Goal: Task Accomplishment & Management: Manage account settings

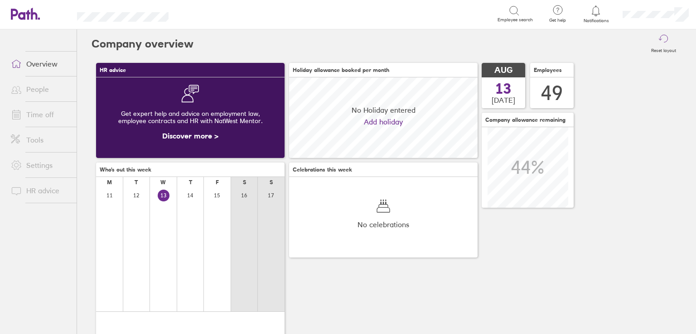
scroll to position [80, 189]
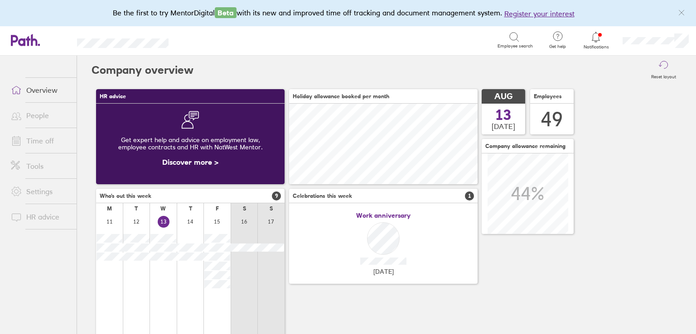
click at [186, 40] on div "Search Employee search" at bounding box center [360, 40] width 355 height 28
click at [42, 138] on link "Time off" at bounding box center [40, 141] width 73 height 18
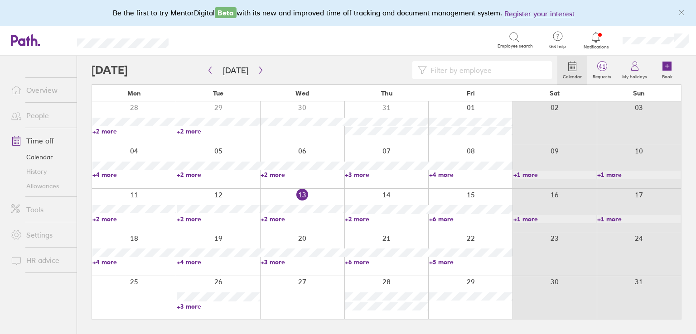
click at [444, 219] on link "+6 more" at bounding box center [470, 219] width 83 height 8
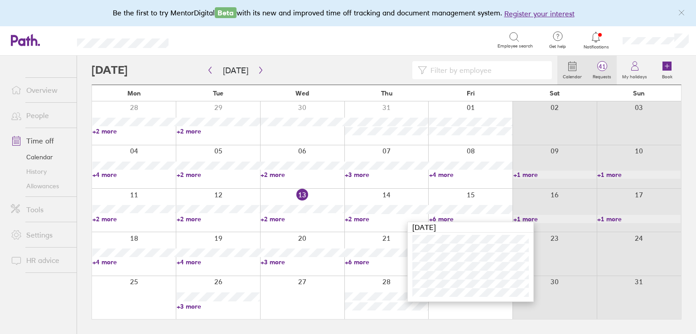
drag, startPoint x: 339, startPoint y: 42, endPoint x: 605, endPoint y: 71, distance: 267.6
click at [350, 42] on div "Search" at bounding box center [343, 40] width 309 height 14
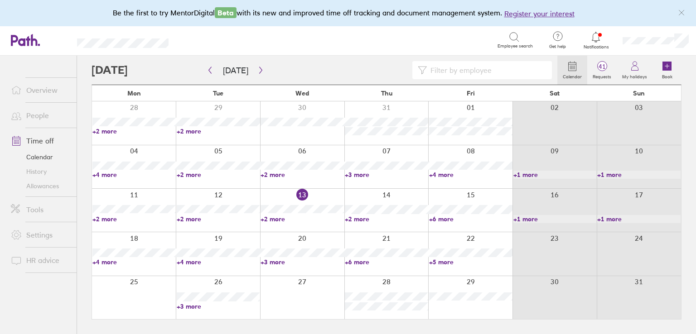
click at [596, 44] on span "Notifications" at bounding box center [595, 46] width 29 height 5
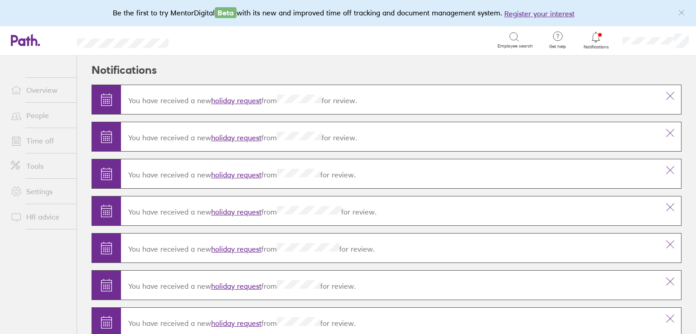
click at [25, 141] on span at bounding box center [15, 140] width 23 height 11
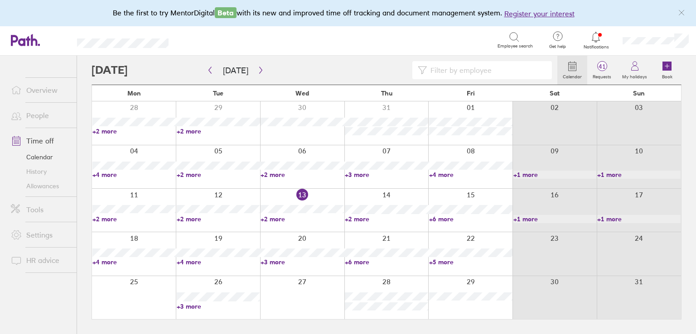
click at [600, 45] on span "Notifications" at bounding box center [595, 46] width 29 height 5
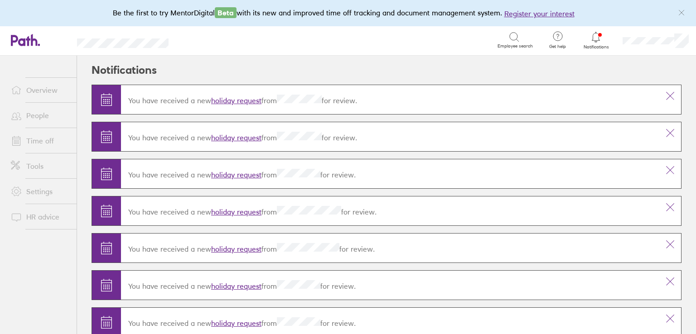
click at [38, 114] on link "People" at bounding box center [40, 115] width 73 height 18
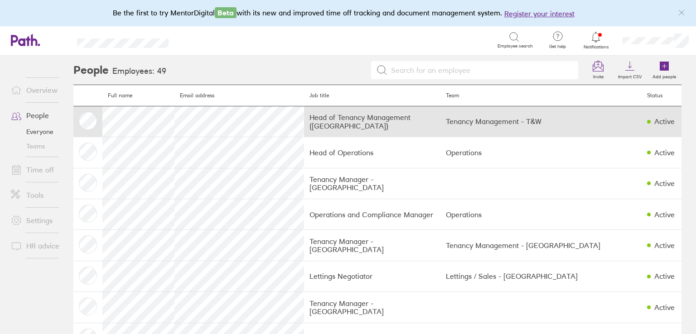
click at [459, 120] on td "Tenancy Management - T&W" at bounding box center [540, 121] width 201 height 31
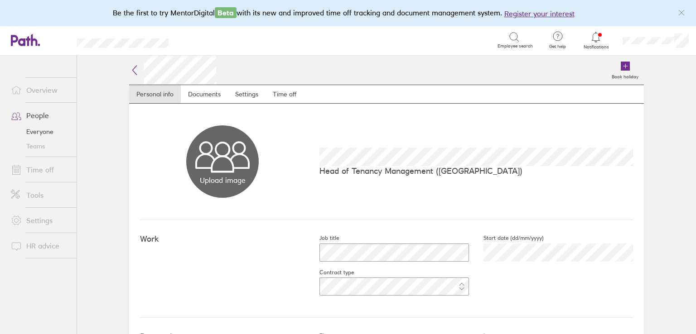
click at [283, 75] on div "Book holiday" at bounding box center [430, 70] width 428 height 29
click at [285, 95] on link "Time off" at bounding box center [285, 94] width 38 height 18
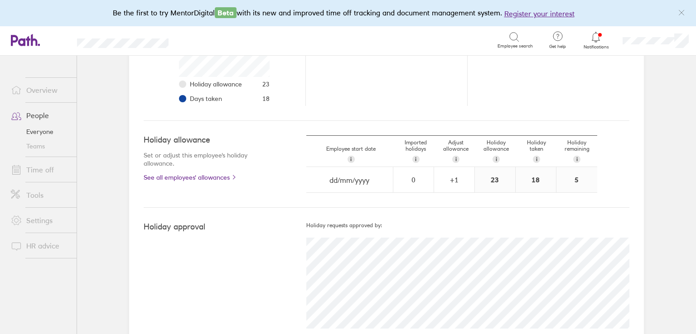
scroll to position [232, 0]
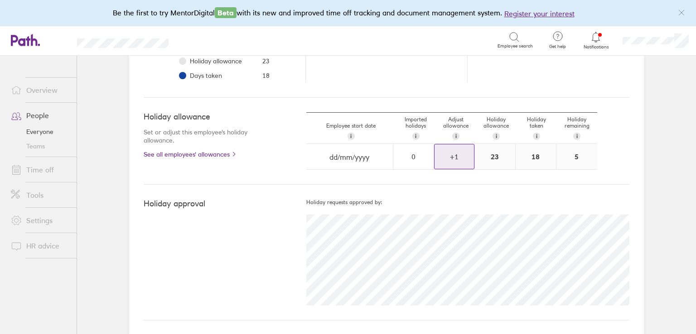
click at [446, 156] on div "+ 1" at bounding box center [454, 157] width 39 height 8
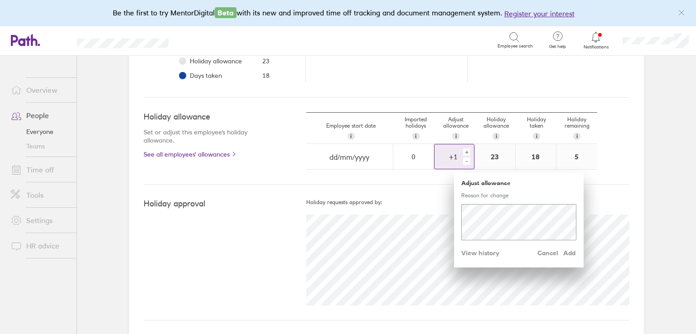
click at [465, 152] on div "+" at bounding box center [466, 152] width 7 height 7
click at [464, 151] on div "+" at bounding box center [466, 152] width 7 height 7
click at [570, 254] on span "Add" at bounding box center [569, 253] width 15 height 15
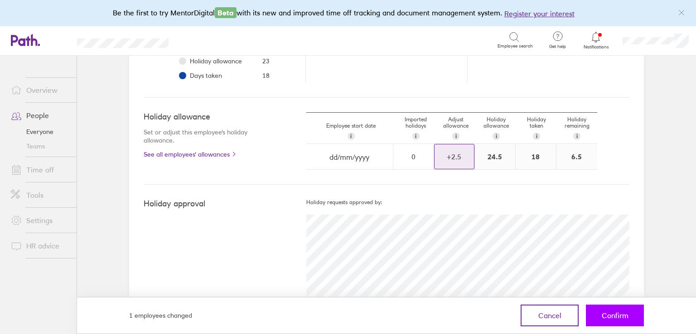
click at [611, 315] on span "Confirm" at bounding box center [615, 316] width 27 height 8
click at [623, 315] on span "Confirm" at bounding box center [615, 316] width 27 height 8
click at [618, 319] on span "Confirm" at bounding box center [615, 316] width 27 height 8
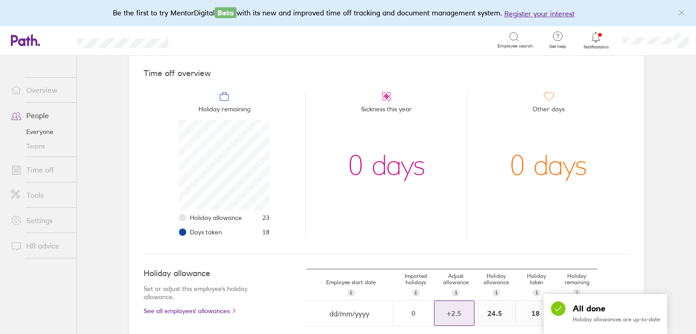
scroll to position [186, 0]
